Goal: Transaction & Acquisition: Purchase product/service

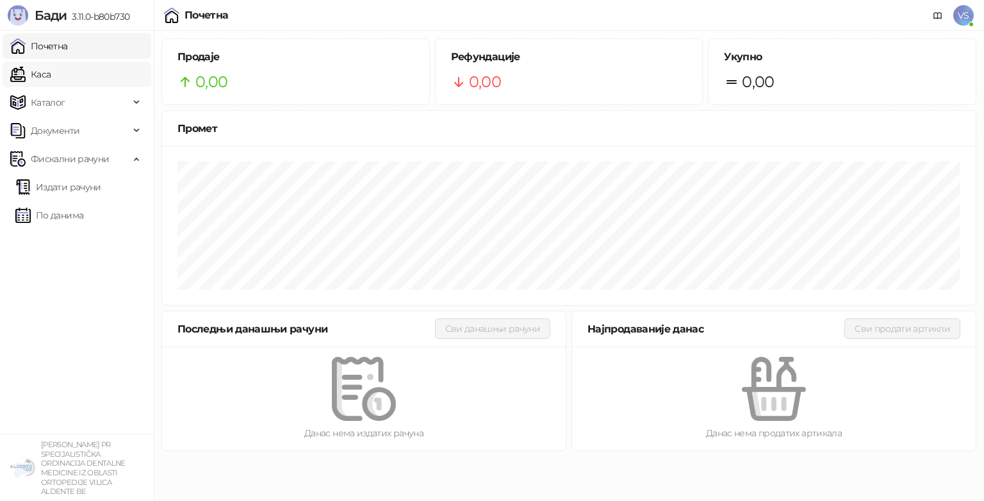
click at [50, 86] on link "Каса" at bounding box center [30, 74] width 40 height 26
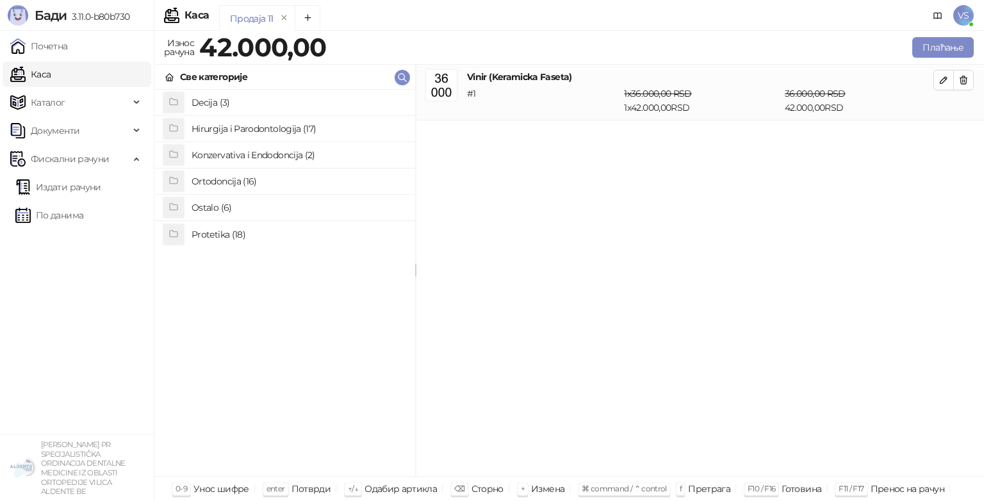
click at [312, 108] on h4 "Decija (3)" at bounding box center [297, 102] width 213 height 20
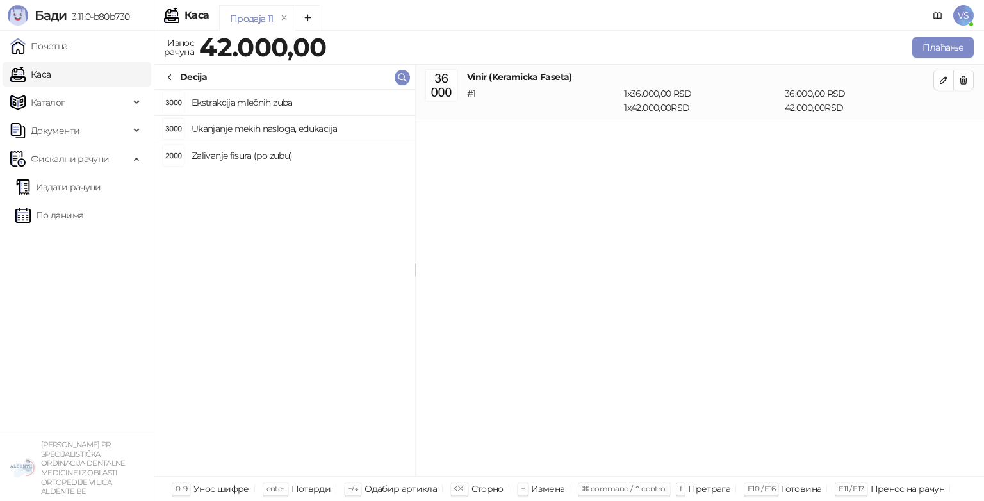
click at [312, 108] on h4 "Ekstrakcija mlečnih zuba" at bounding box center [297, 102] width 213 height 20
click at [959, 86] on span "button" at bounding box center [963, 80] width 10 height 12
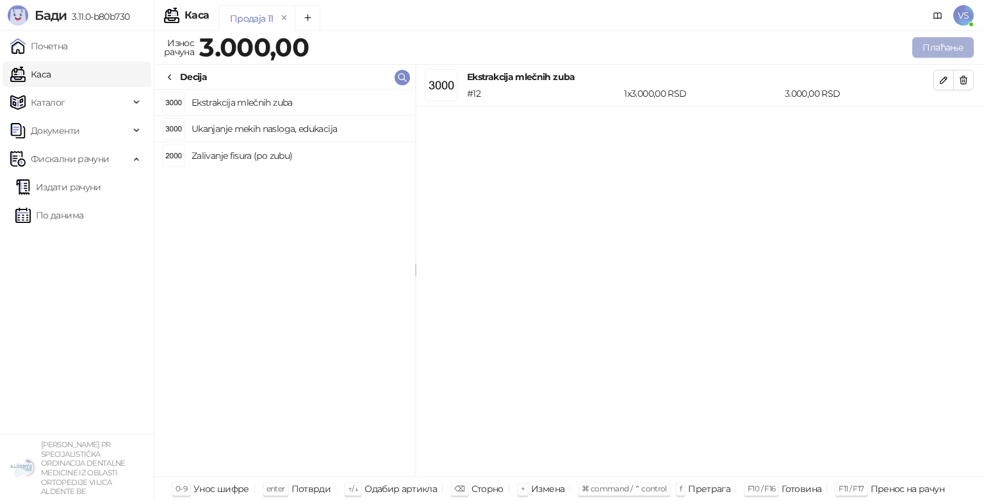
click at [937, 57] on button "Плаћање" at bounding box center [942, 47] width 61 height 20
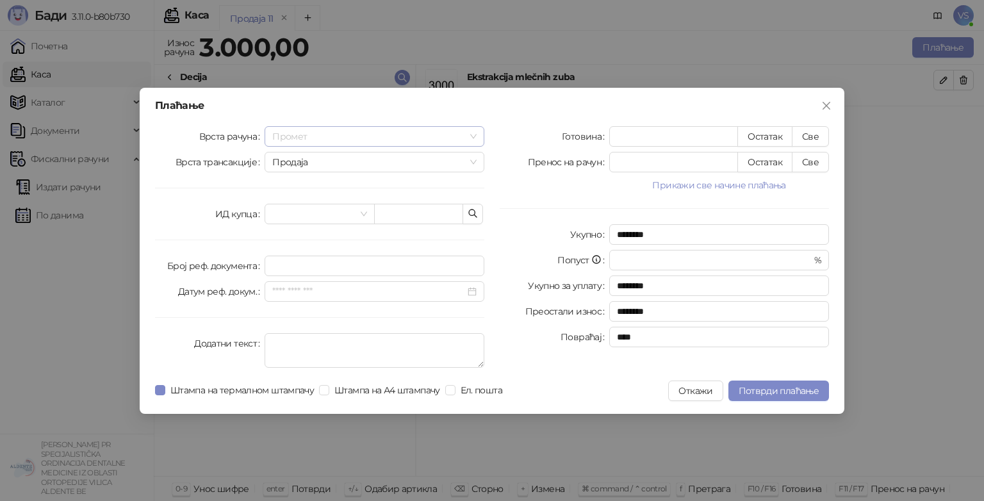
click at [304, 139] on span "Промет" at bounding box center [374, 136] width 204 height 19
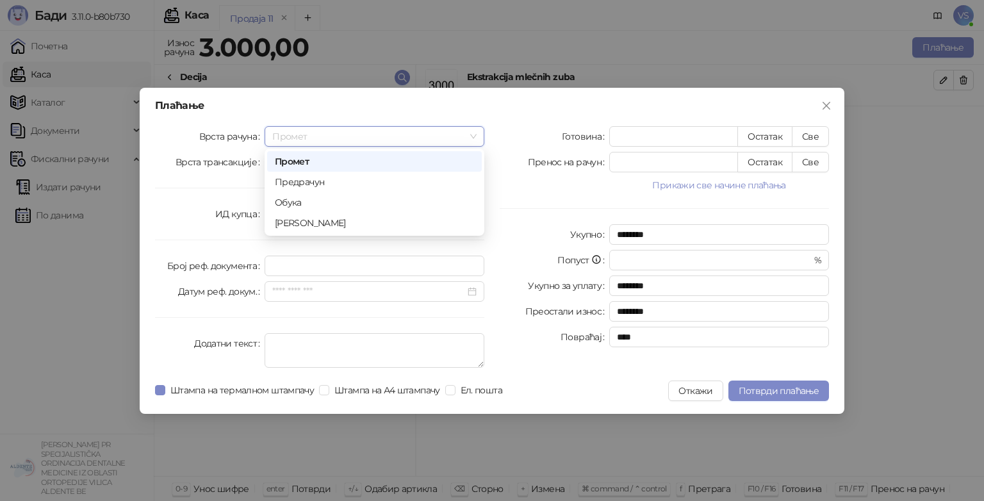
click at [496, 120] on div "Плаћање Врста рачуна Промет Врста трансакције Продаја ИД купца Број реф. докуме…" at bounding box center [492, 251] width 704 height 326
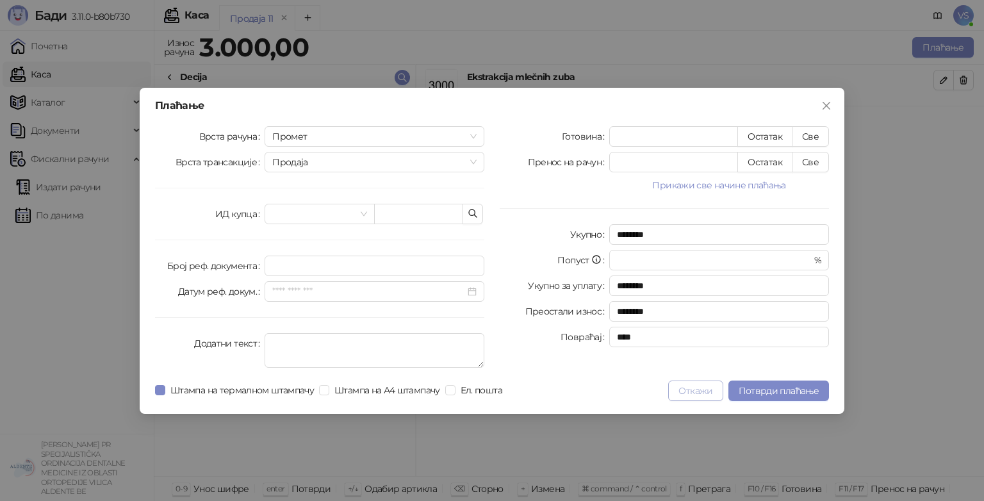
click at [677, 385] on button "Откажи" at bounding box center [695, 390] width 54 height 20
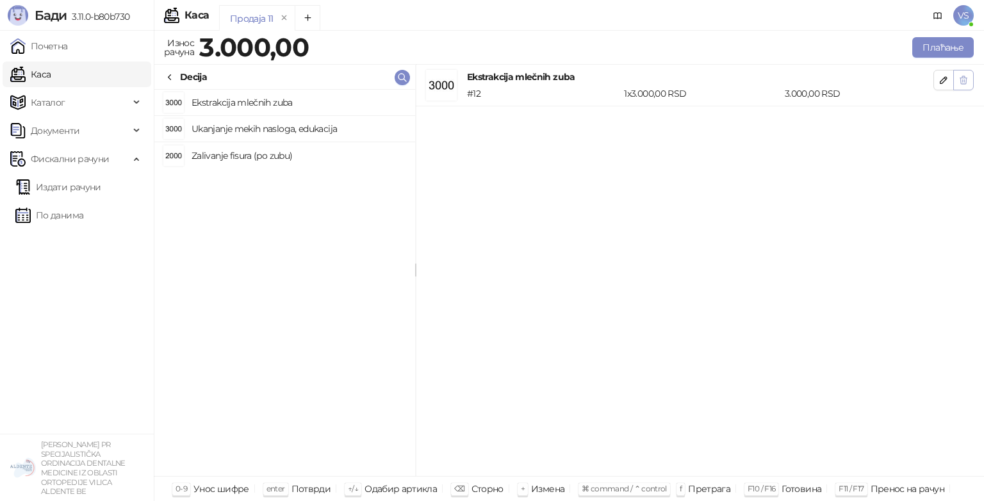
click at [956, 79] on button "button" at bounding box center [963, 80] width 20 height 20
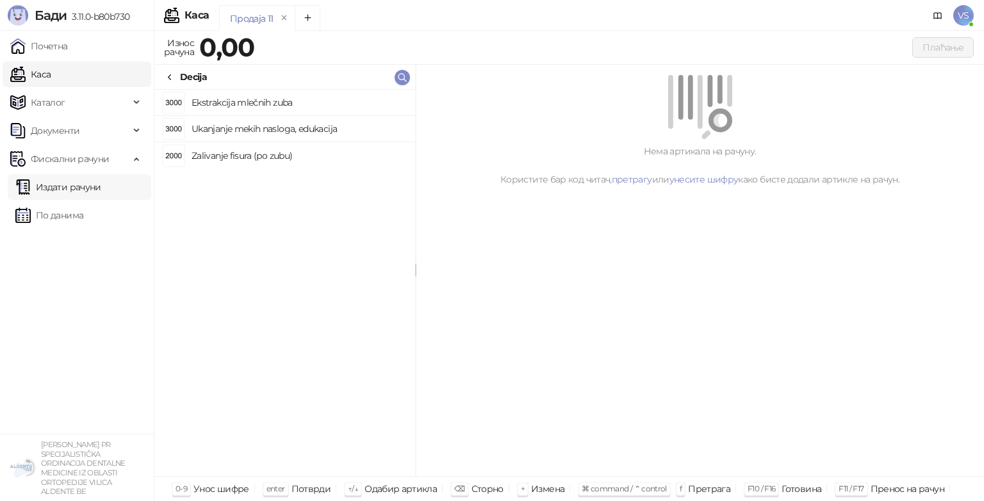
click at [70, 193] on link "Издати рачуни" at bounding box center [58, 187] width 86 height 26
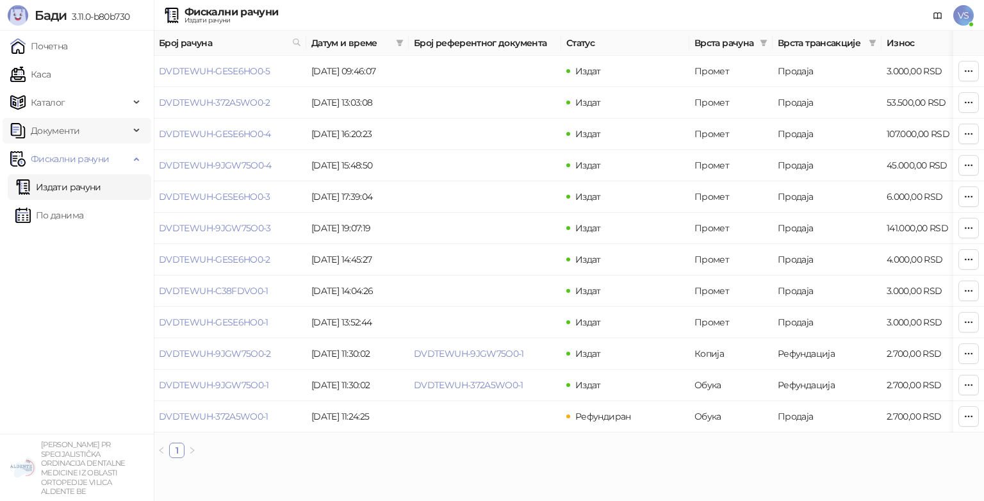
click at [59, 137] on span "Документи" at bounding box center [55, 131] width 49 height 26
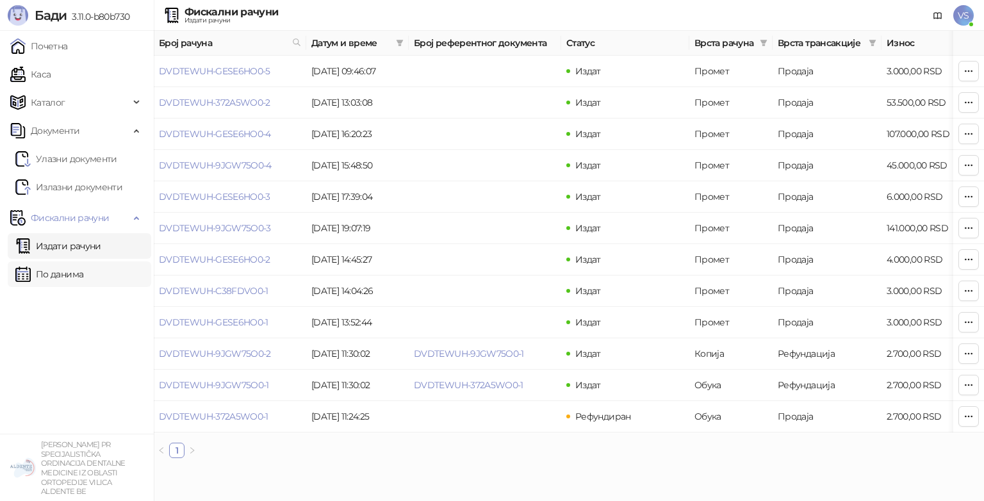
click at [40, 262] on link "По данима" at bounding box center [49, 274] width 68 height 26
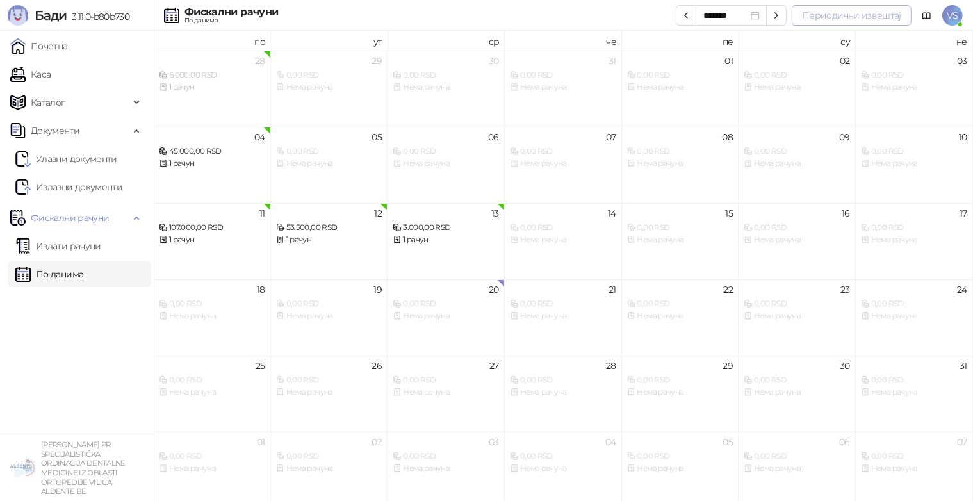
click at [809, 13] on button "Периодични извештај" at bounding box center [851, 15] width 120 height 20
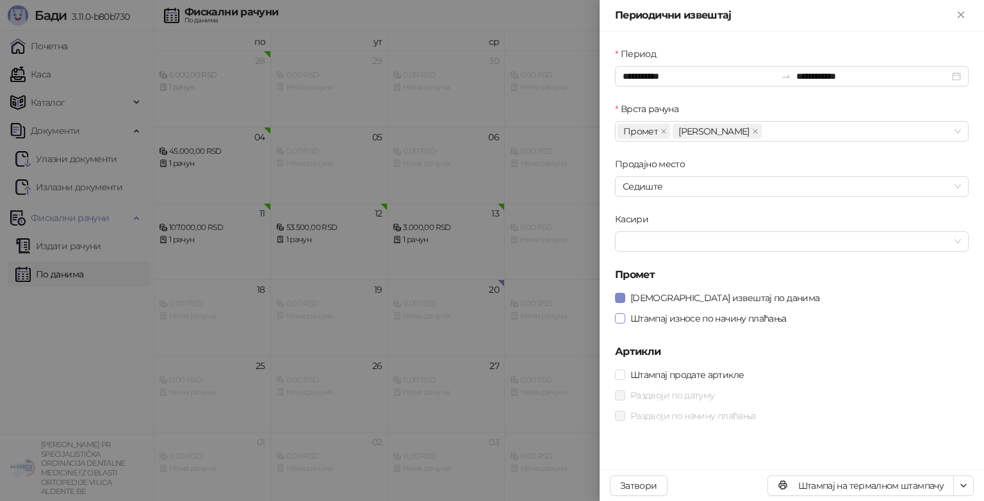
click at [617, 323] on span at bounding box center [620, 318] width 10 height 10
click at [958, 20] on icon "Close" at bounding box center [961, 15] width 12 height 12
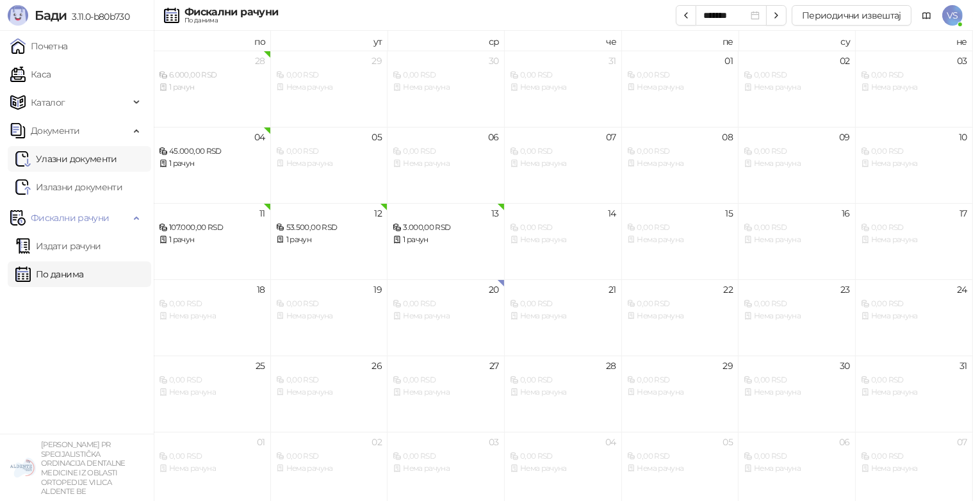
click at [72, 150] on link "Улазни документи" at bounding box center [66, 159] width 102 height 26
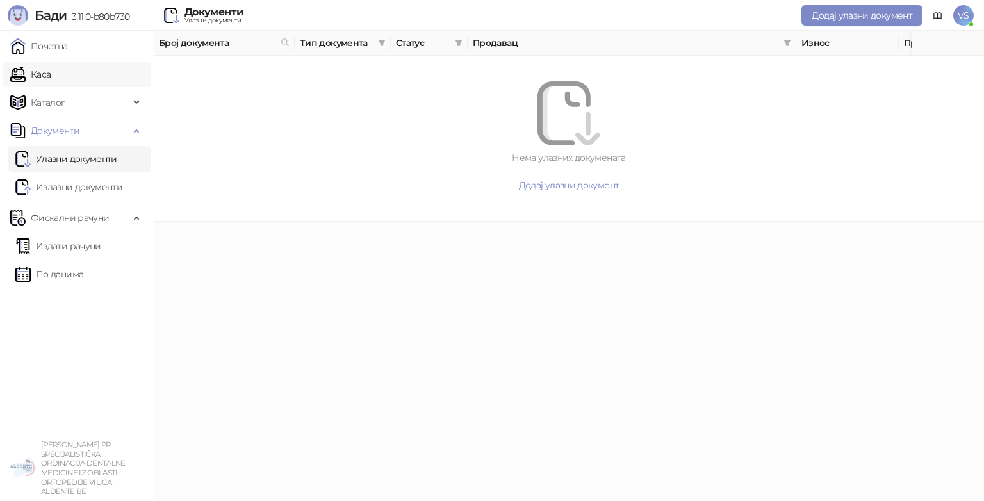
click at [51, 85] on link "Каса" at bounding box center [30, 74] width 40 height 26
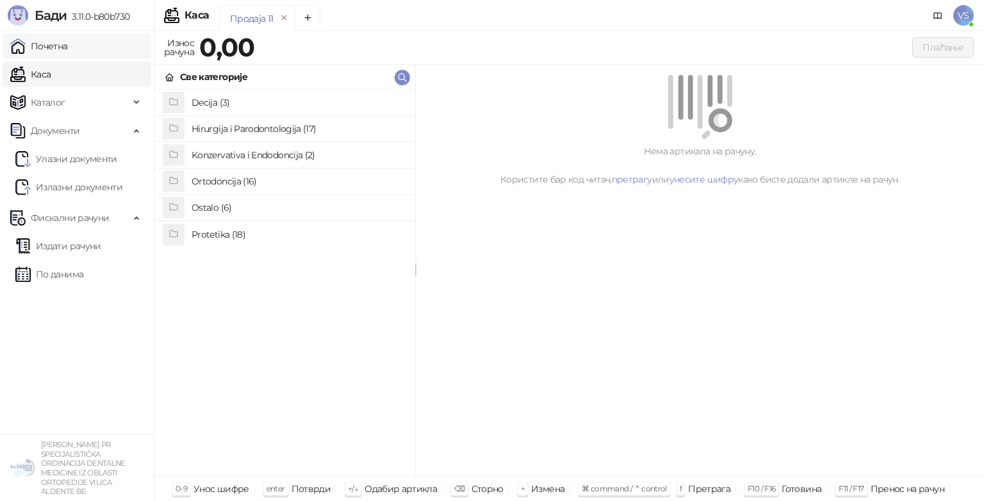
click at [63, 49] on link "Почетна" at bounding box center [39, 46] width 58 height 26
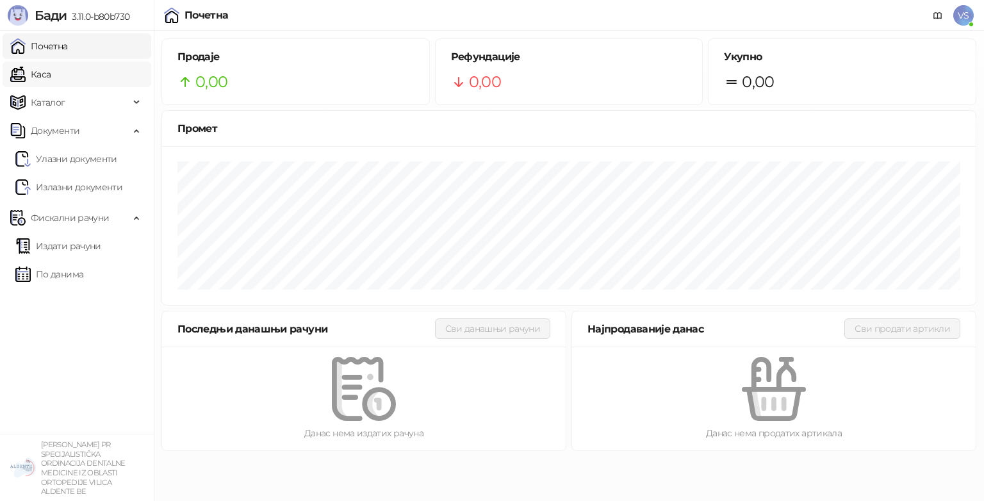
click at [51, 85] on link "Каса" at bounding box center [30, 74] width 40 height 26
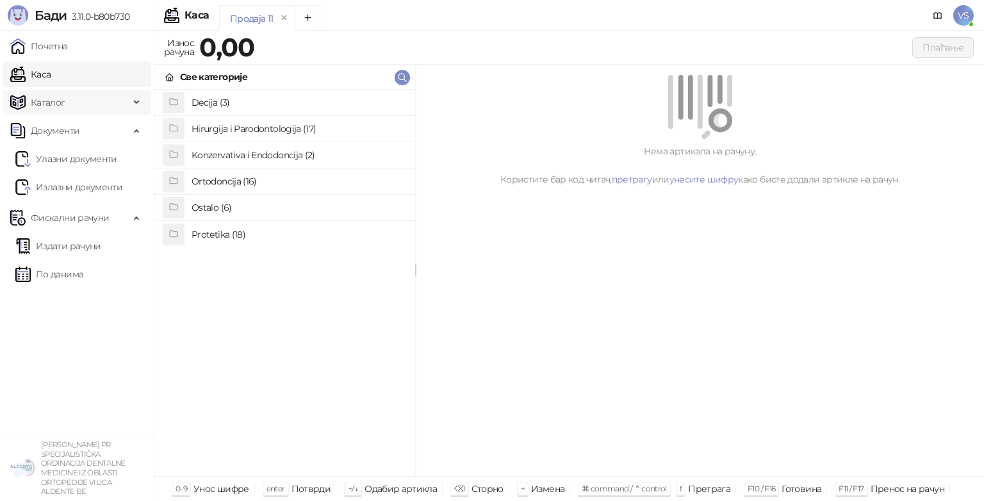
click at [134, 102] on icon at bounding box center [137, 102] width 6 height 0
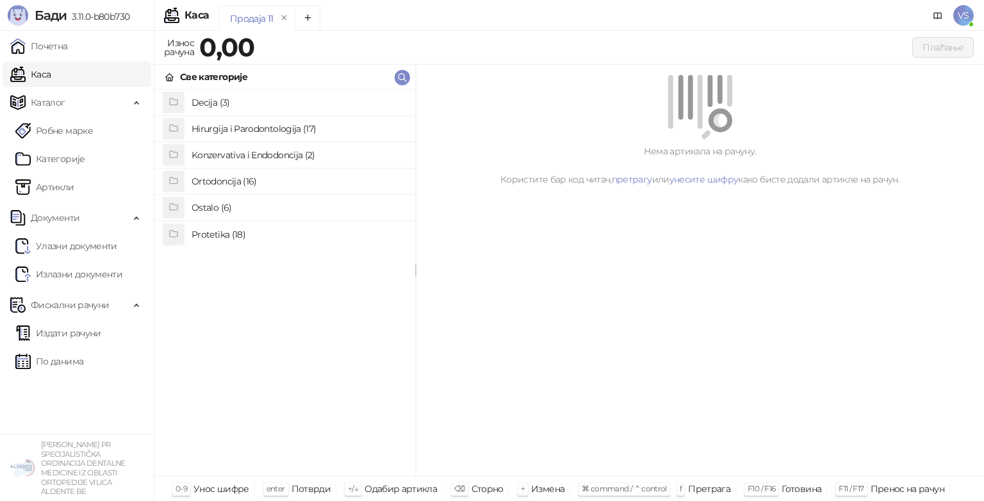
click at [225, 102] on h4 "Decija (3)" at bounding box center [297, 102] width 213 height 20
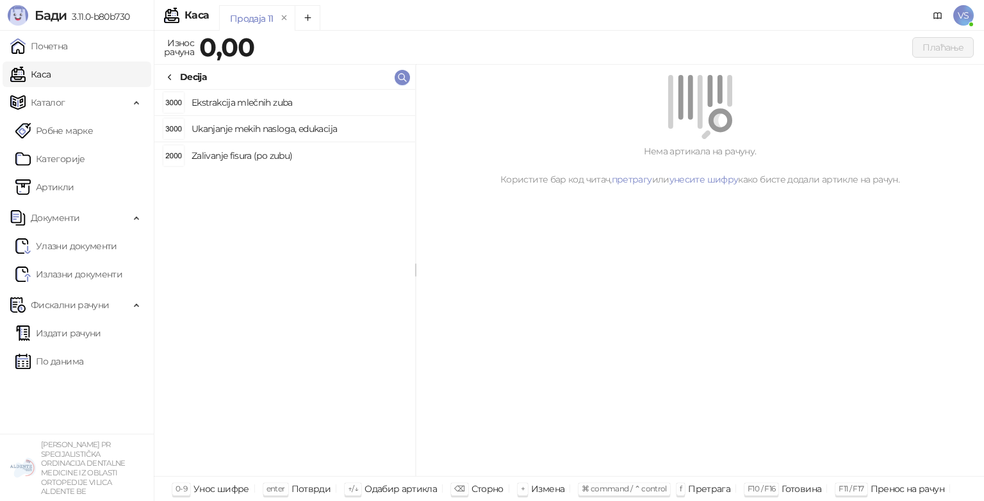
click at [241, 113] on li "Ekstrakcija mlečnih zuba" at bounding box center [284, 103] width 261 height 26
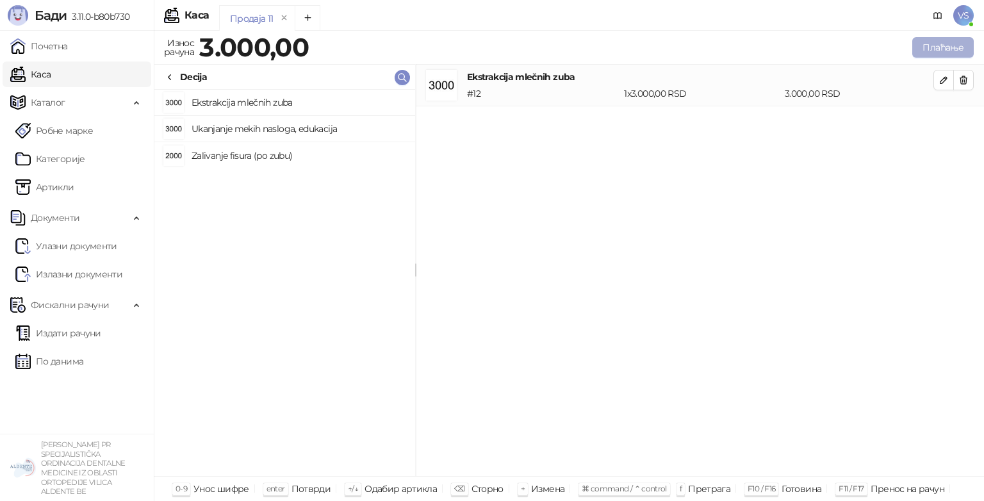
click at [937, 46] on button "Плаћање" at bounding box center [942, 47] width 61 height 20
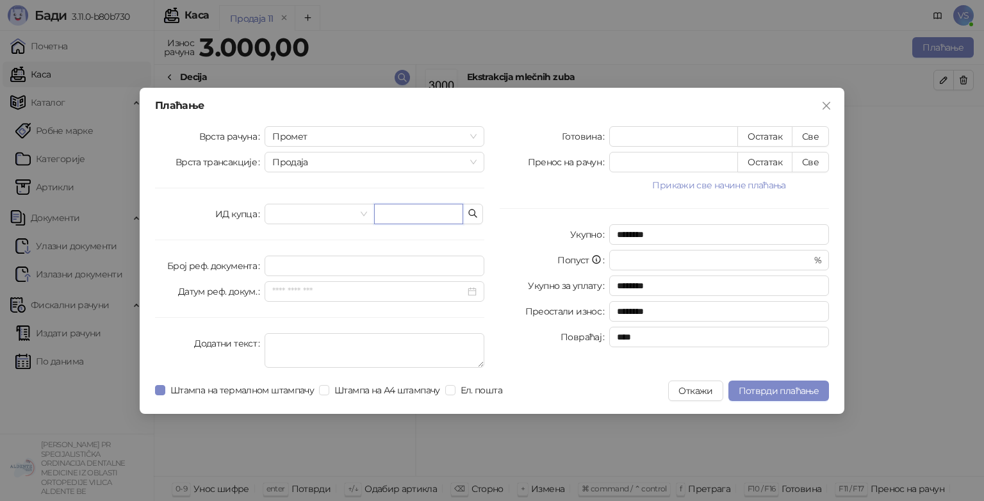
click at [401, 215] on input "text" at bounding box center [418, 214] width 89 height 20
click at [822, 108] on icon "close" at bounding box center [826, 105] width 8 height 8
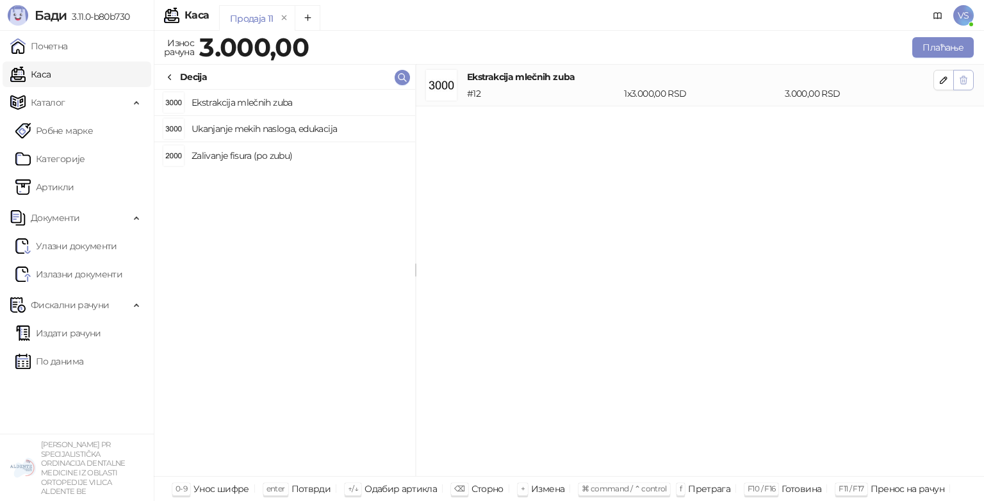
click at [966, 84] on icon "button" at bounding box center [963, 80] width 10 height 10
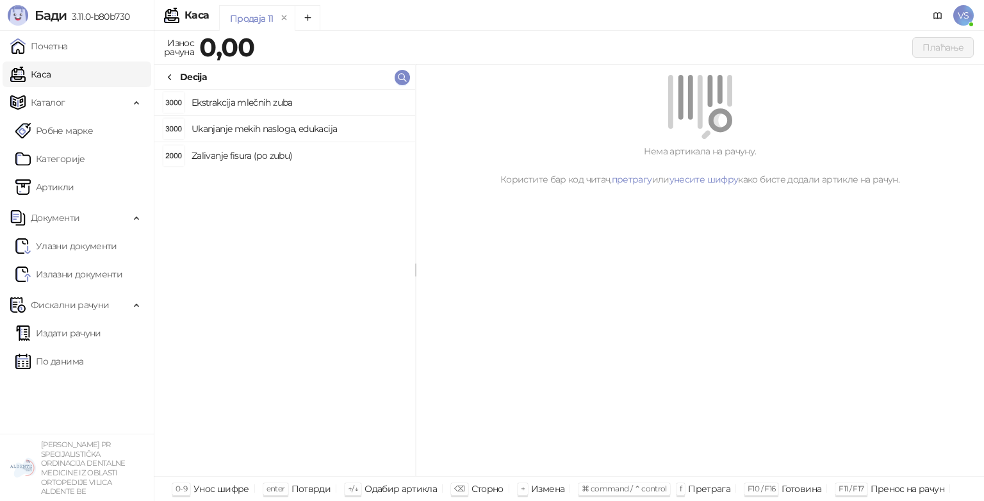
click at [131, 59] on ul "Почетна [PERSON_NAME] Робне марке [PERSON_NAME] Документи Улазни документи Изла…" at bounding box center [77, 232] width 154 height 403
click at [68, 54] on link "Почетна" at bounding box center [39, 46] width 58 height 26
